Goal: Task Accomplishment & Management: Use online tool/utility

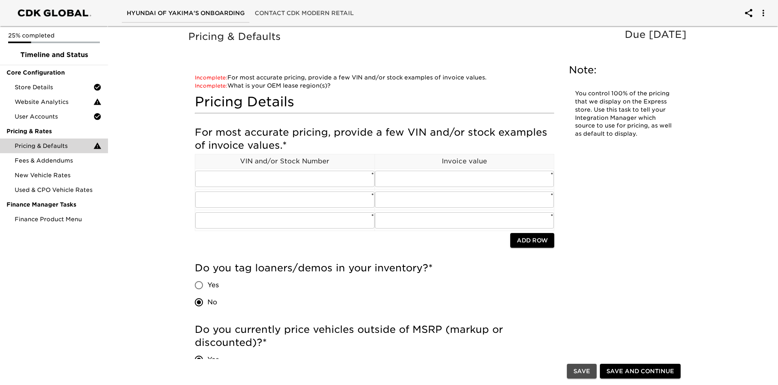
click at [583, 375] on span "Save" at bounding box center [581, 371] width 17 height 10
